Goal: Task Accomplishment & Management: Complete application form

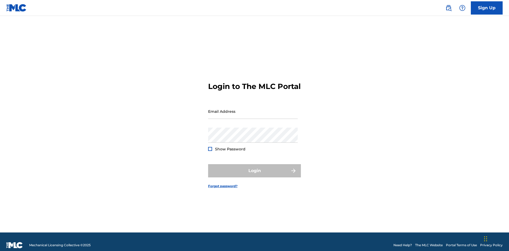
scroll to position [7, 0]
click at [253, 109] on input "Email Address" at bounding box center [253, 111] width 90 height 15
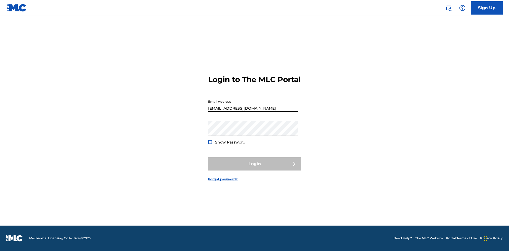
type input "[EMAIL_ADDRESS][DOMAIN_NAME]"
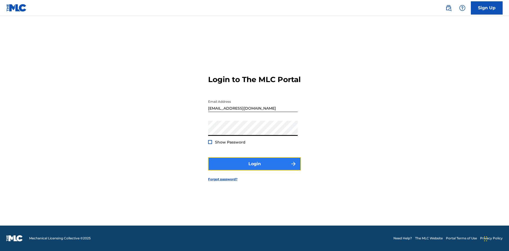
click at [255, 169] on button "Login" at bounding box center [254, 164] width 93 height 13
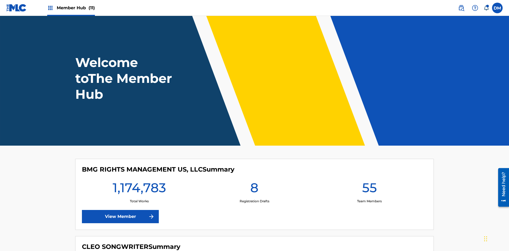
click at [76, 8] on span "Member Hub (11)" at bounding box center [76, 8] width 38 height 6
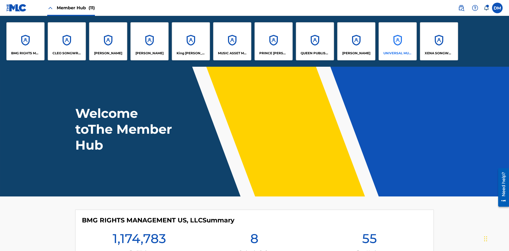
click at [398, 53] on p "UNIVERSAL MUSIC PUB GROUP" at bounding box center [398, 53] width 29 height 5
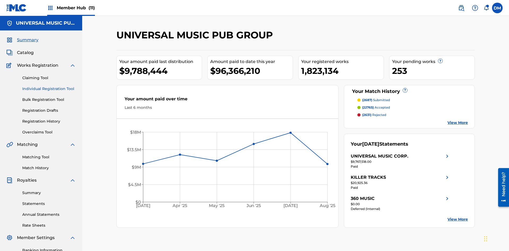
click at [49, 86] on link "Individual Registration Tool" at bounding box center [49, 89] width 54 height 6
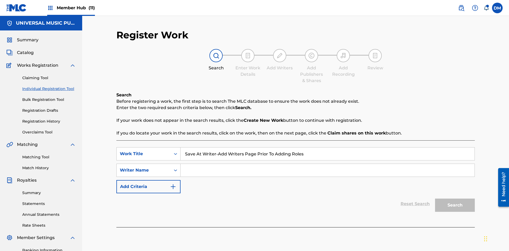
type input "Save At Writer-Add Writers Page Prior To Adding Roles"
click at [328, 164] on input "Search Form" at bounding box center [328, 170] width 294 height 13
type input "QWERTYUIOP"
click at [455, 199] on button "Search" at bounding box center [455, 205] width 40 height 13
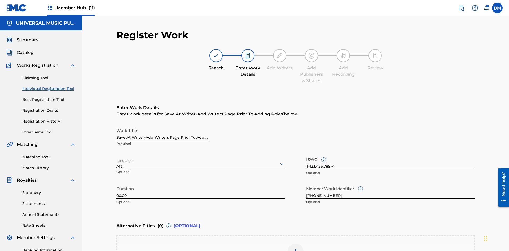
type input "T-123.456.789-4"
click at [296, 249] on img at bounding box center [296, 252] width 6 height 6
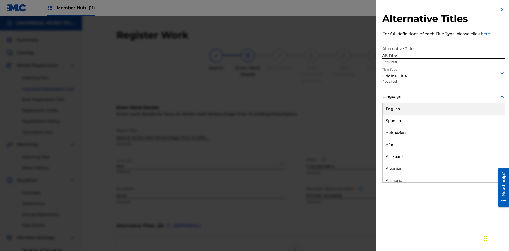
click at [490, 128] on button "Add Title" at bounding box center [490, 127] width 32 height 13
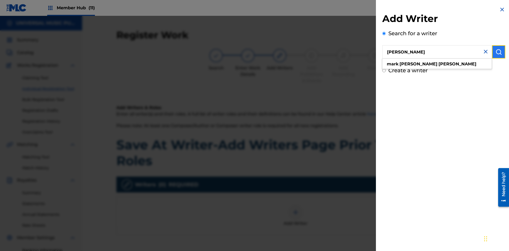
click at [499, 52] on img "submit" at bounding box center [499, 52] width 6 height 6
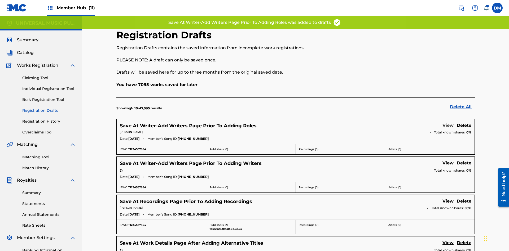
click at [448, 123] on link "View" at bounding box center [448, 126] width 11 height 7
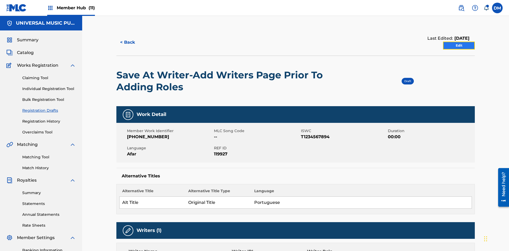
click at [459, 42] on link "Edit" at bounding box center [459, 46] width 32 height 8
